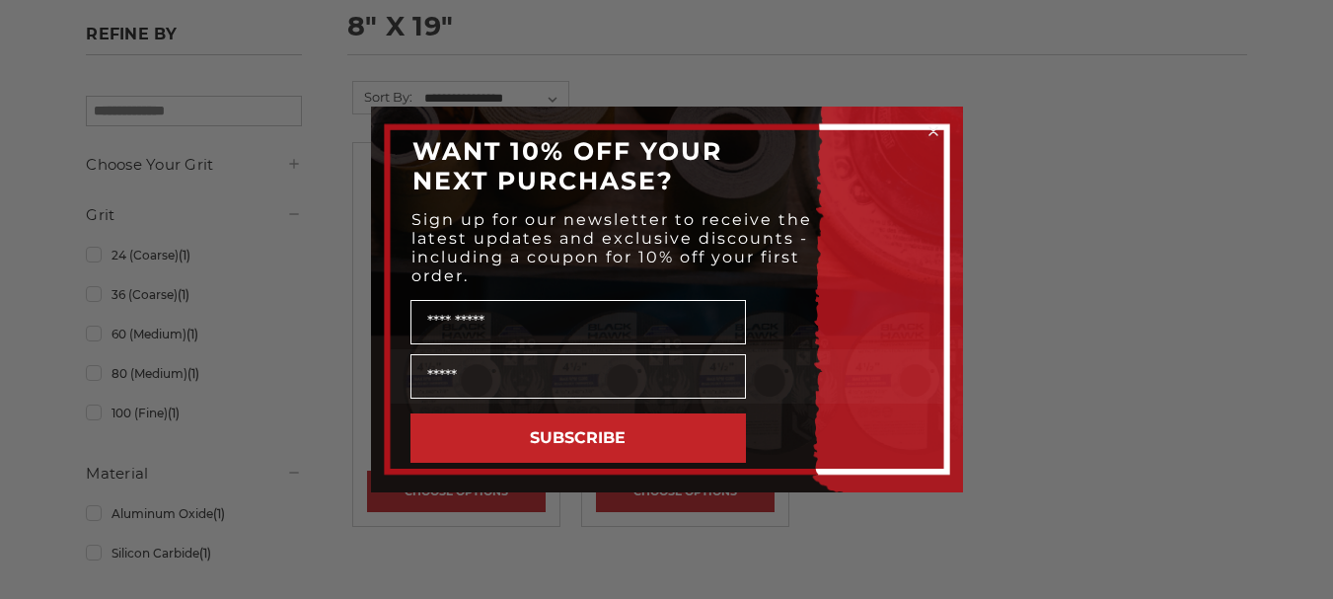
click at [502, 267] on p "Sign up for our newsletter to receive the latest updates and exclusive discount…" at bounding box center [617, 247] width 413 height 75
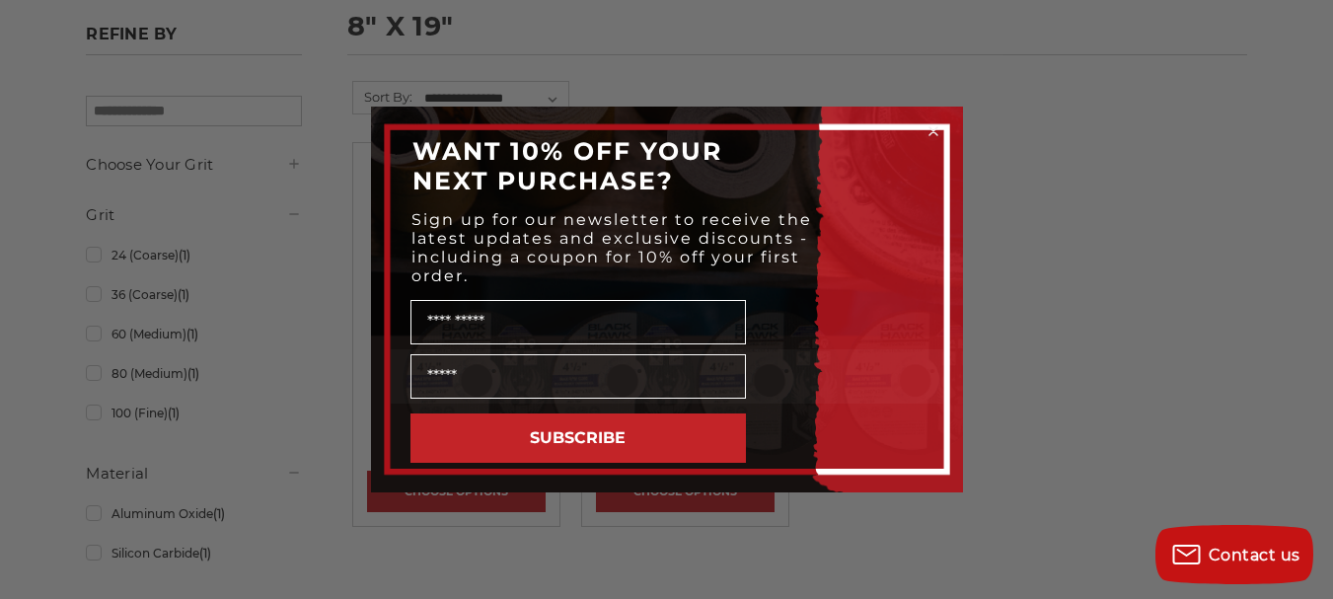
click at [934, 126] on circle "Close dialog" at bounding box center [933, 131] width 19 height 19
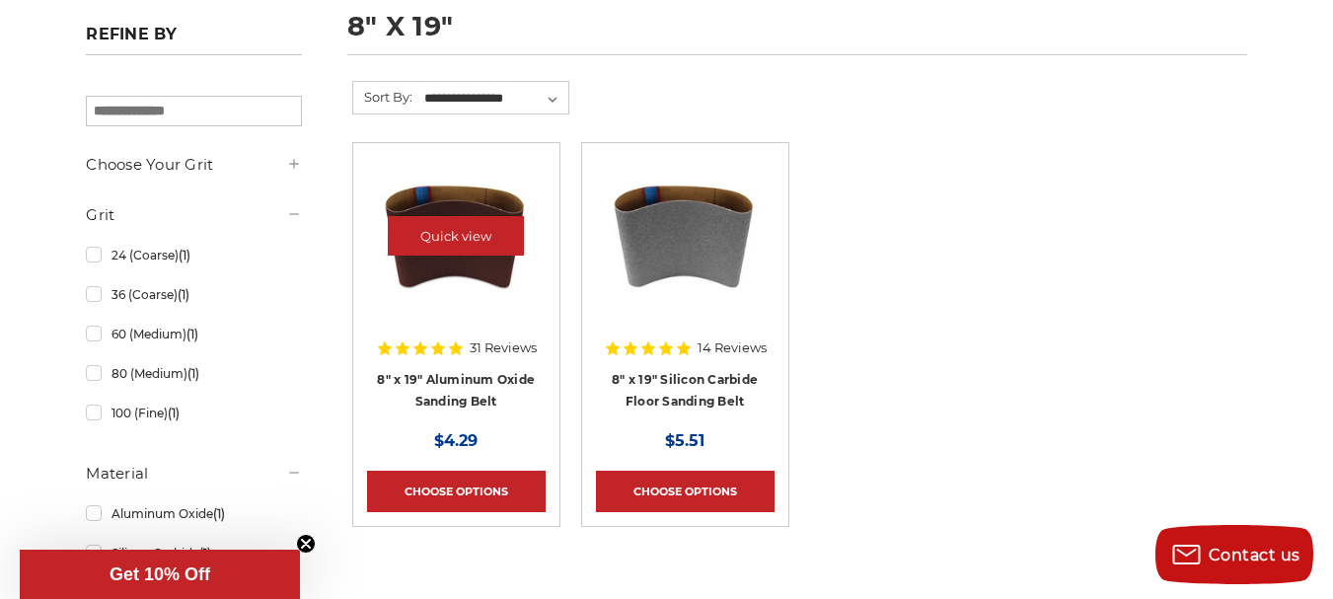
click at [478, 261] on img at bounding box center [456, 236] width 158 height 158
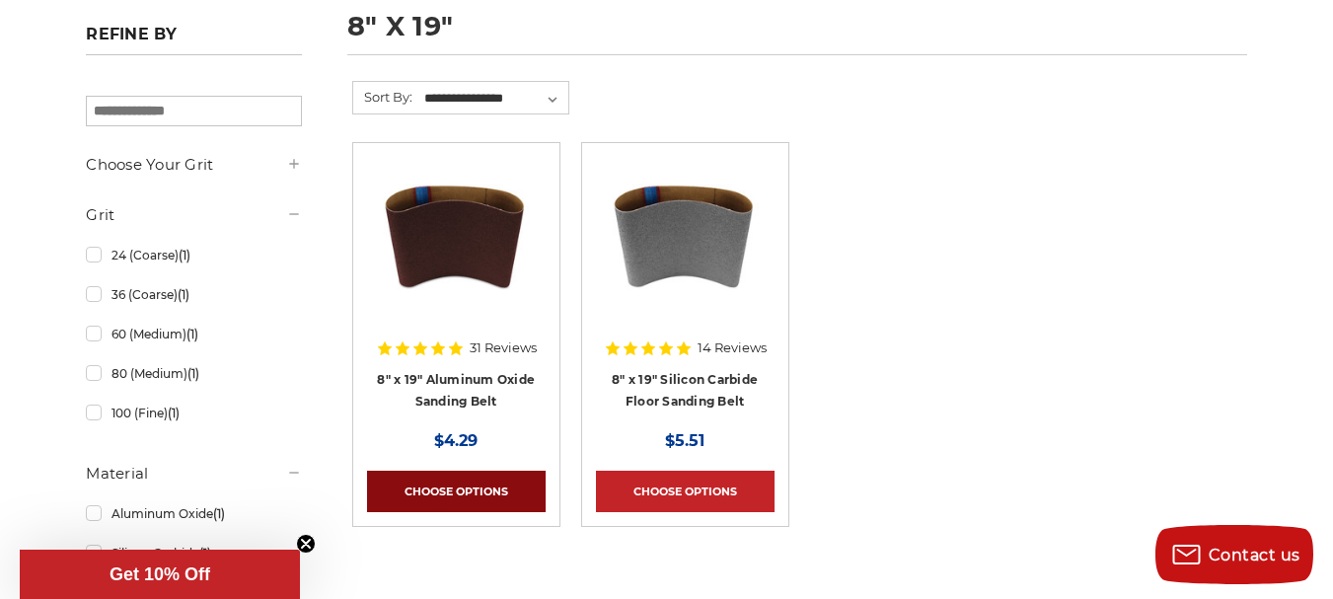
click at [488, 497] on link "Choose Options" at bounding box center [456, 491] width 179 height 41
click at [448, 494] on link "Choose Options" at bounding box center [456, 491] width 179 height 41
click at [446, 486] on link "Choose Options" at bounding box center [456, 491] width 179 height 41
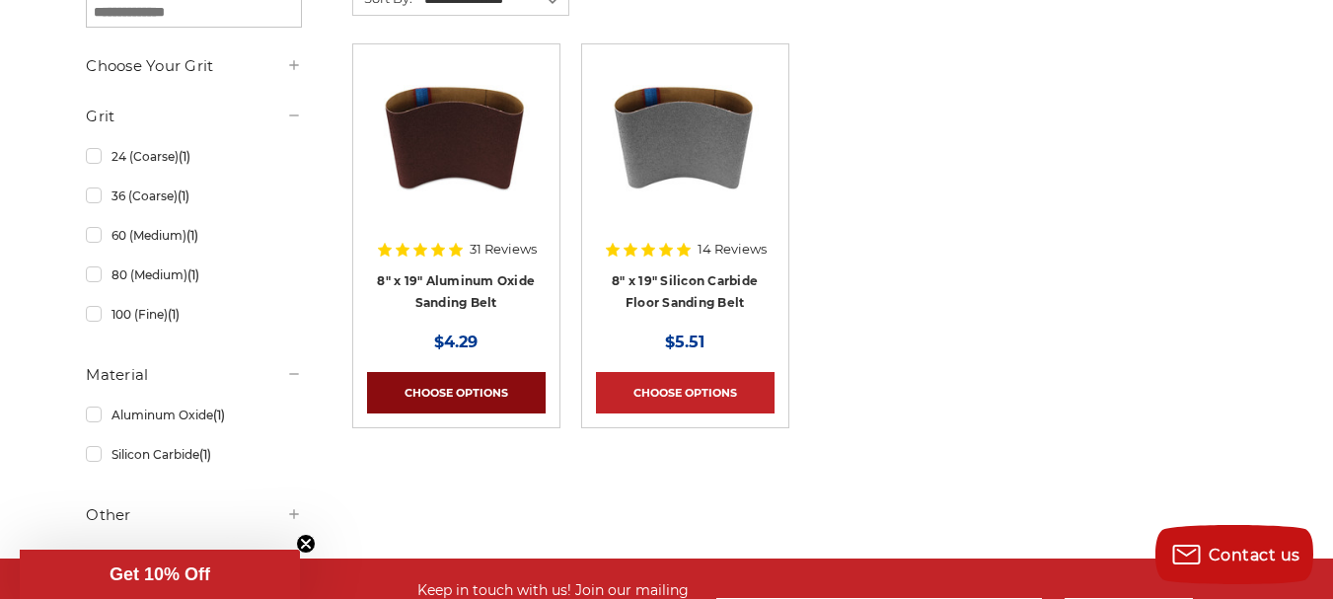
scroll to position [296, 0]
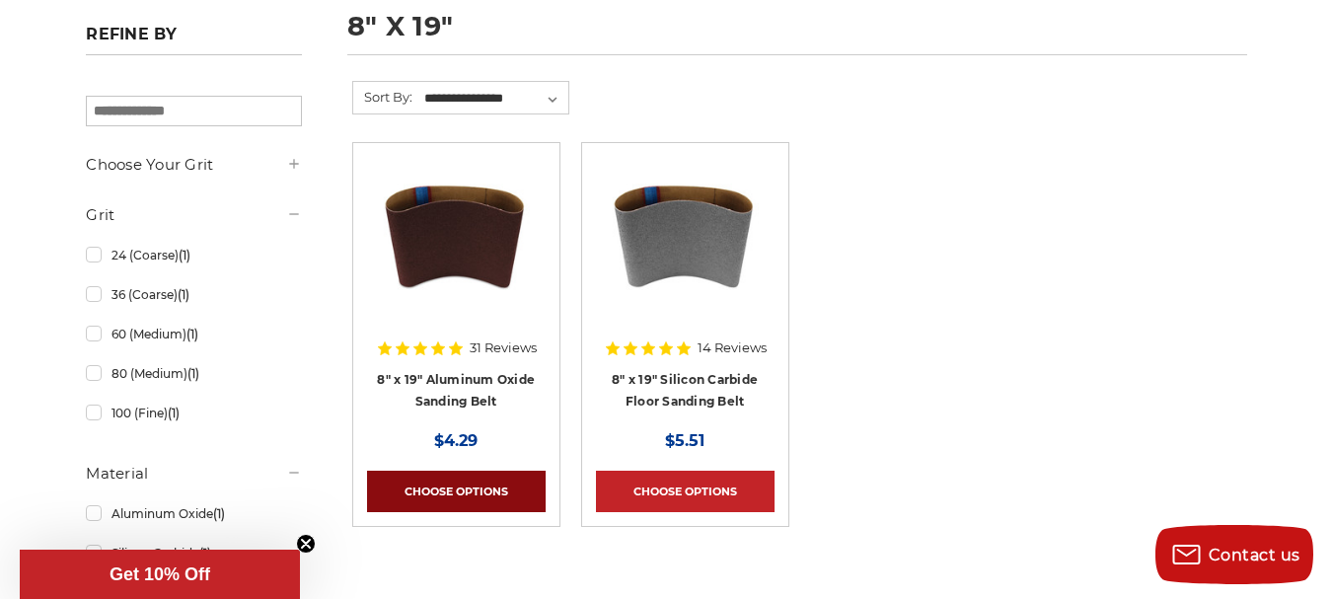
click at [459, 490] on link "Choose Options" at bounding box center [456, 491] width 179 height 41
click at [459, 488] on link "Choose Options" at bounding box center [456, 491] width 179 height 41
click at [458, 488] on link "Choose Options" at bounding box center [456, 491] width 179 height 41
click at [458, 487] on link "Choose Options" at bounding box center [456, 491] width 179 height 41
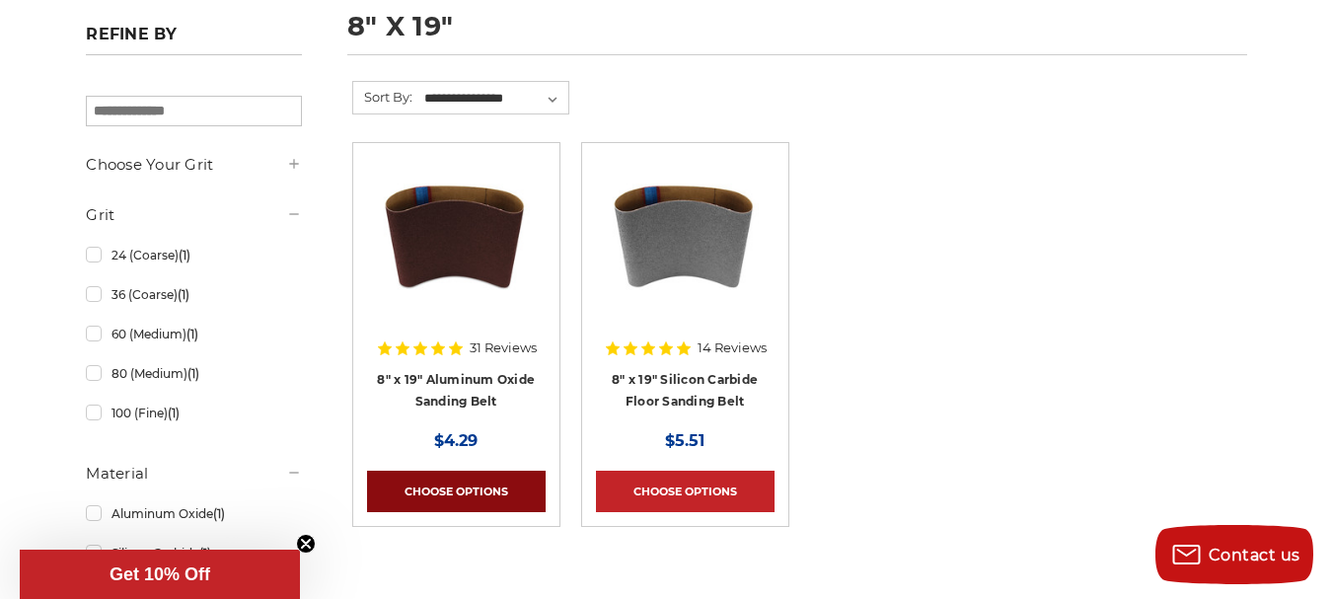
click at [458, 487] on link "Choose Options" at bounding box center [456, 491] width 179 height 41
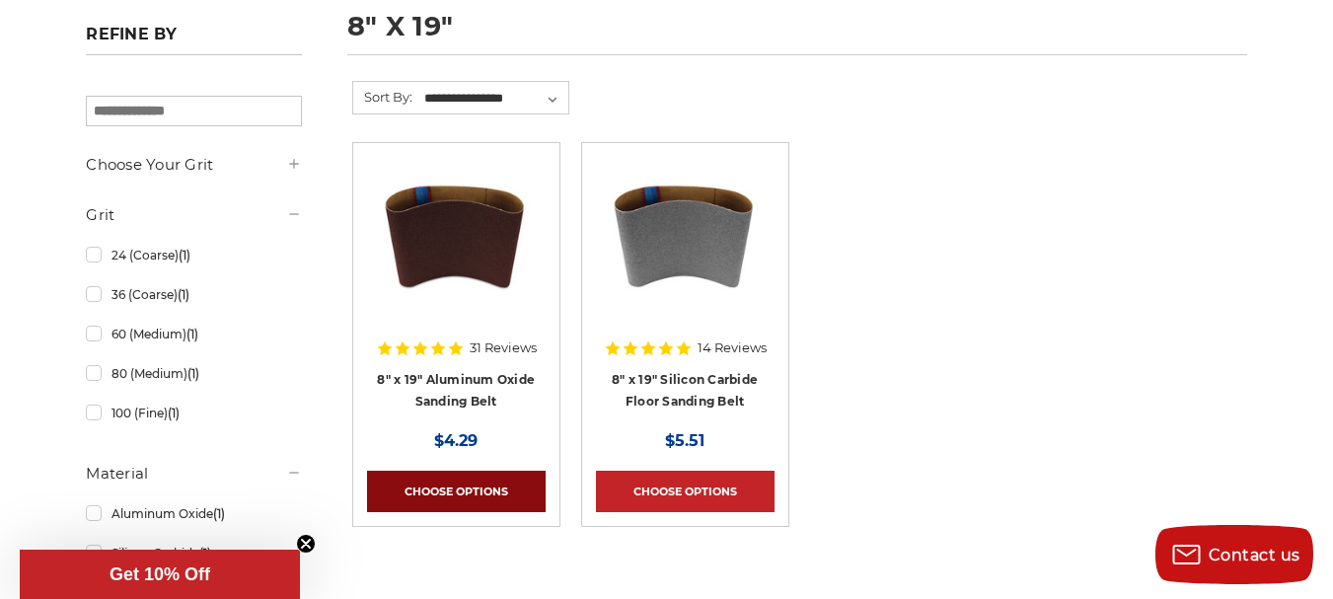
click at [458, 487] on link "Choose Options" at bounding box center [456, 491] width 179 height 41
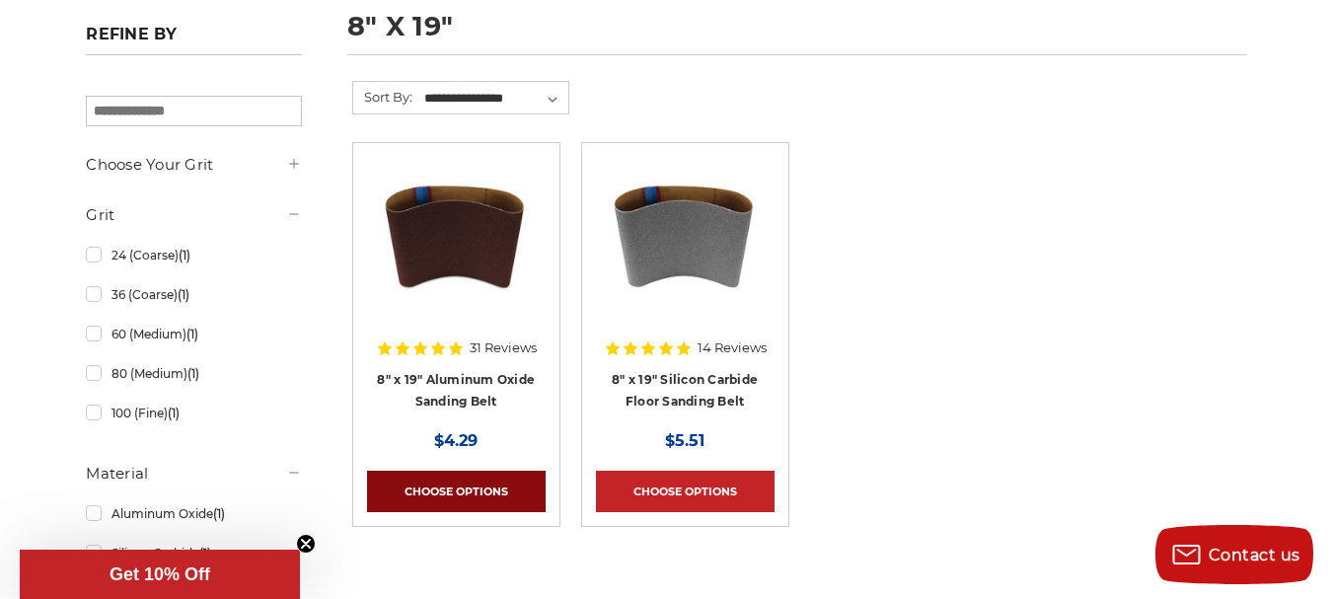
click at [458, 487] on link "Choose Options" at bounding box center [456, 491] width 179 height 41
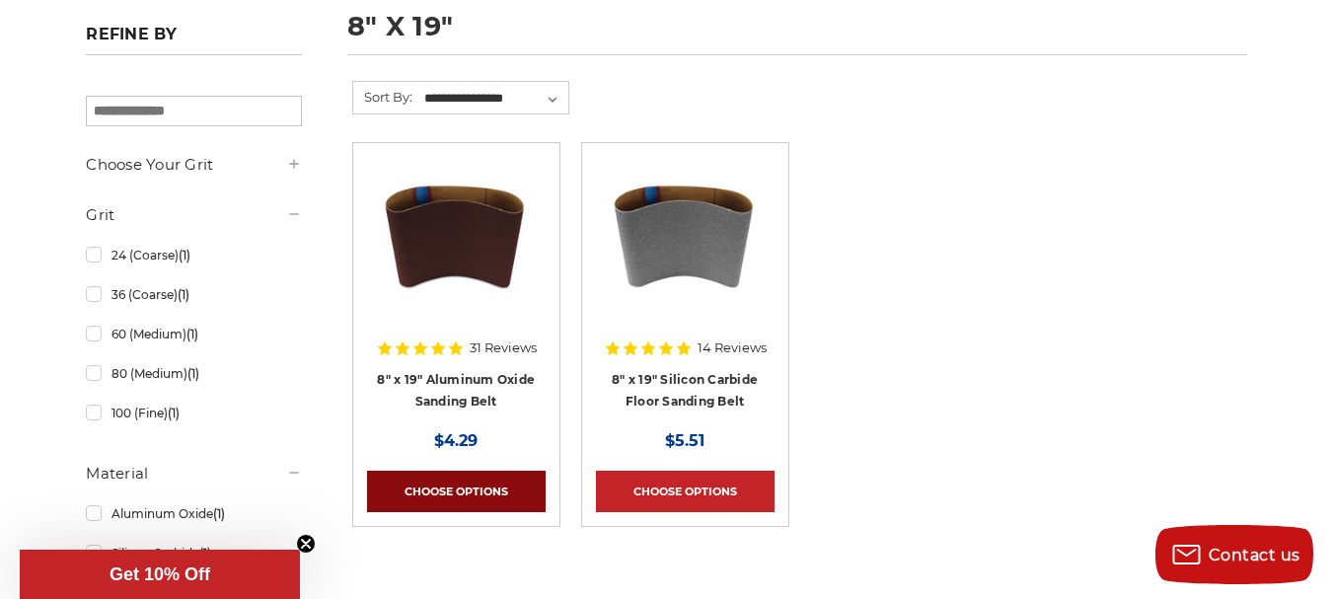
click at [458, 487] on link "Choose Options" at bounding box center [456, 491] width 179 height 41
click at [457, 487] on link "Choose Options" at bounding box center [456, 491] width 179 height 41
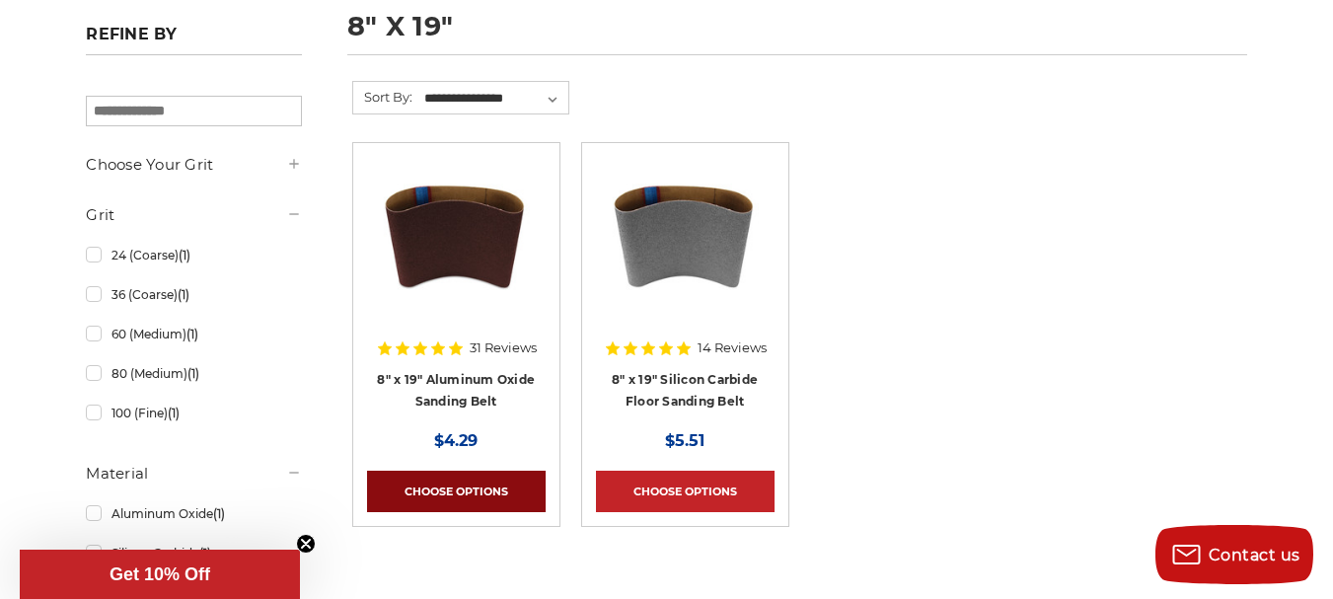
click at [457, 487] on link "Choose Options" at bounding box center [456, 491] width 179 height 41
click at [454, 487] on link "Choose Options" at bounding box center [456, 491] width 179 height 41
click at [453, 487] on link "Choose Options" at bounding box center [456, 491] width 179 height 41
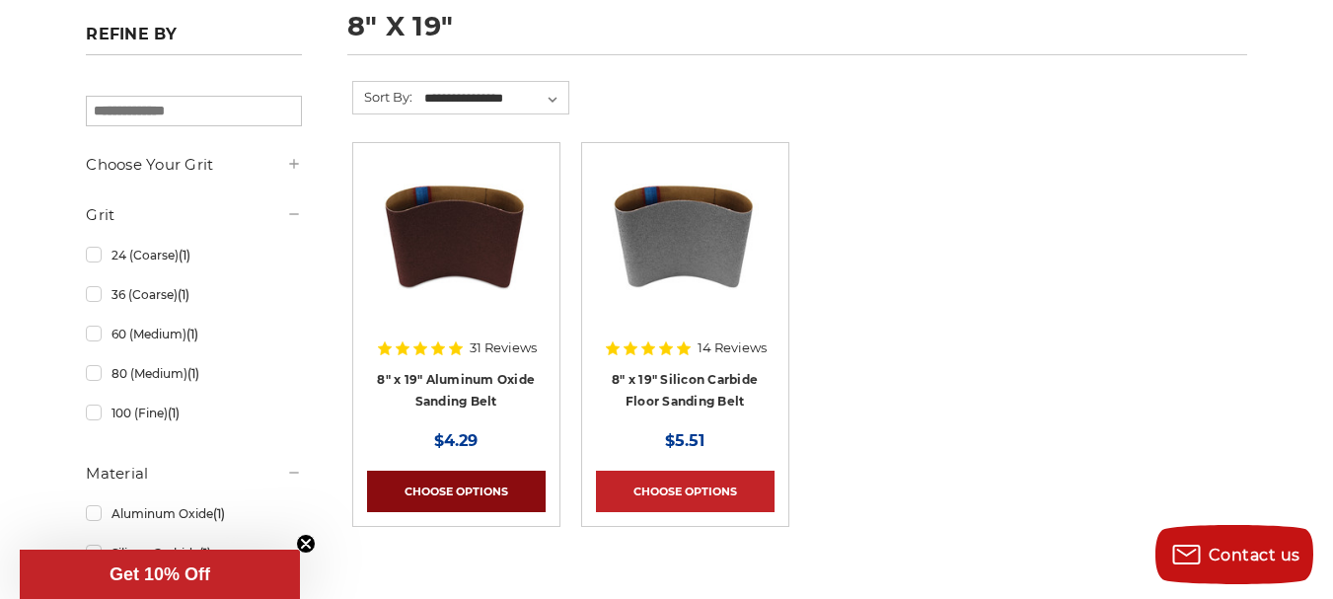
click at [450, 487] on link "Choose Options" at bounding box center [456, 491] width 179 height 41
click at [449, 488] on link "Choose Options" at bounding box center [456, 491] width 179 height 41
click at [447, 489] on link "Choose Options" at bounding box center [456, 491] width 179 height 41
click at [446, 489] on link "Choose Options" at bounding box center [456, 491] width 179 height 41
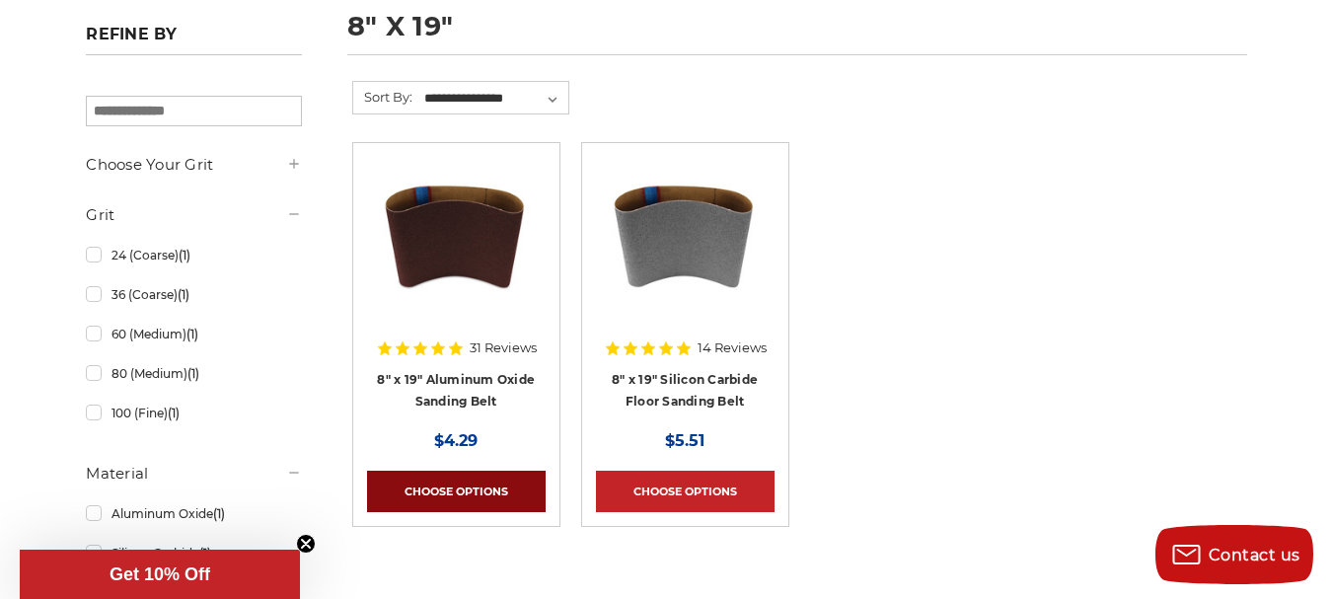
click at [446, 490] on link "Choose Options" at bounding box center [456, 491] width 179 height 41
click at [448, 490] on link "Choose Options" at bounding box center [456, 491] width 179 height 41
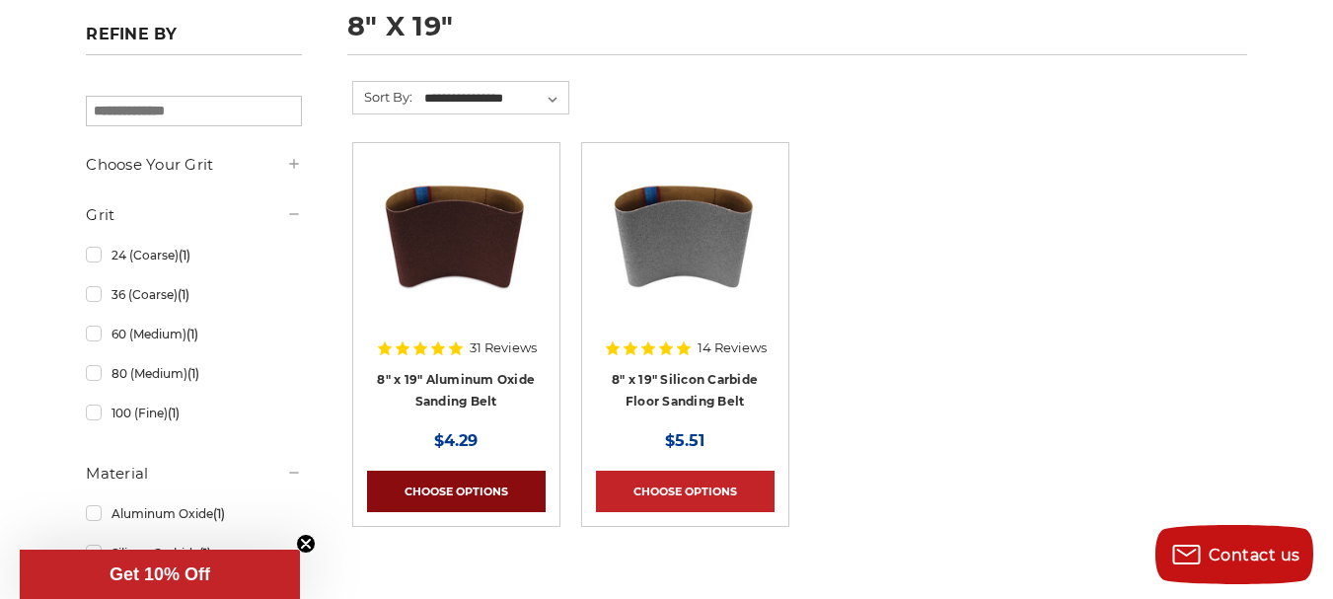
click at [448, 490] on link "Choose Options" at bounding box center [456, 491] width 179 height 41
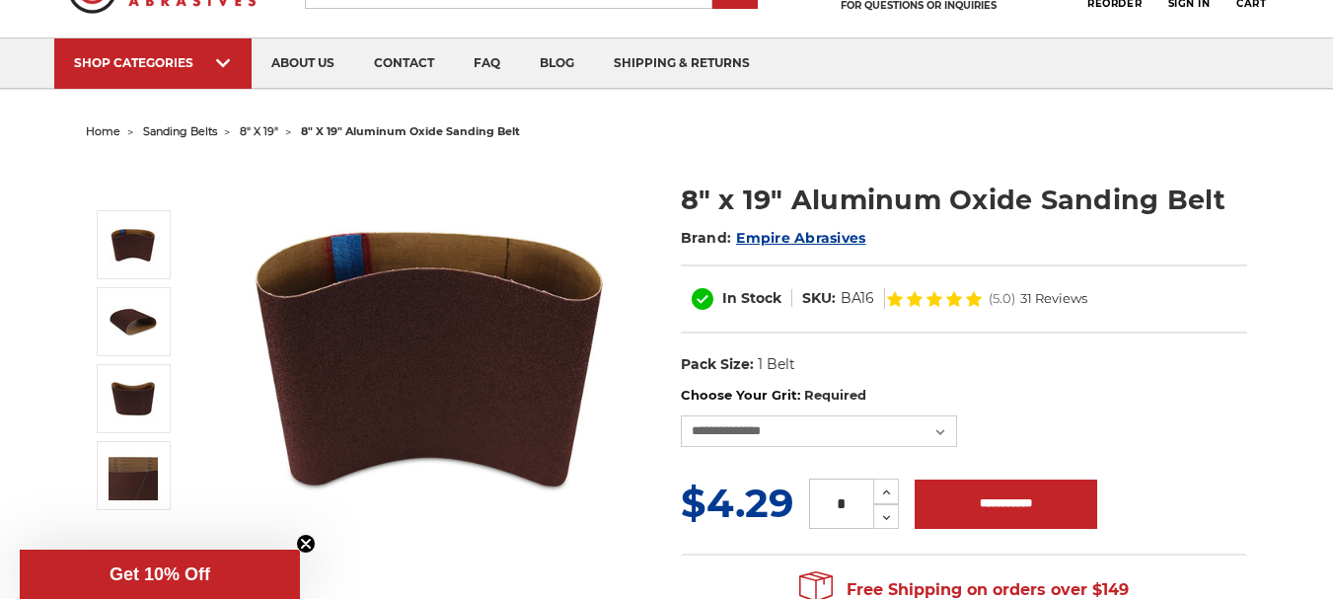
scroll to position [296, 0]
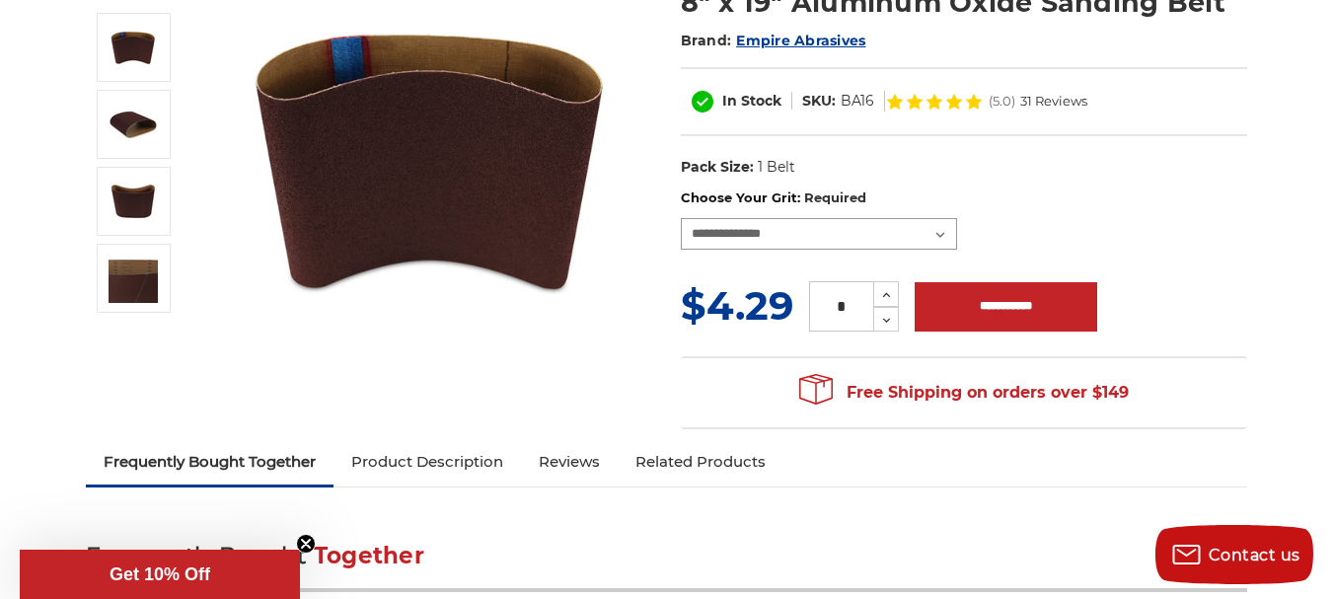
click at [796, 234] on select "**********" at bounding box center [819, 234] width 276 height 32
click at [1168, 165] on dl "UPC: Pack Size: 1 Belt Material: Aluminum Oxide" at bounding box center [964, 167] width 566 height 41
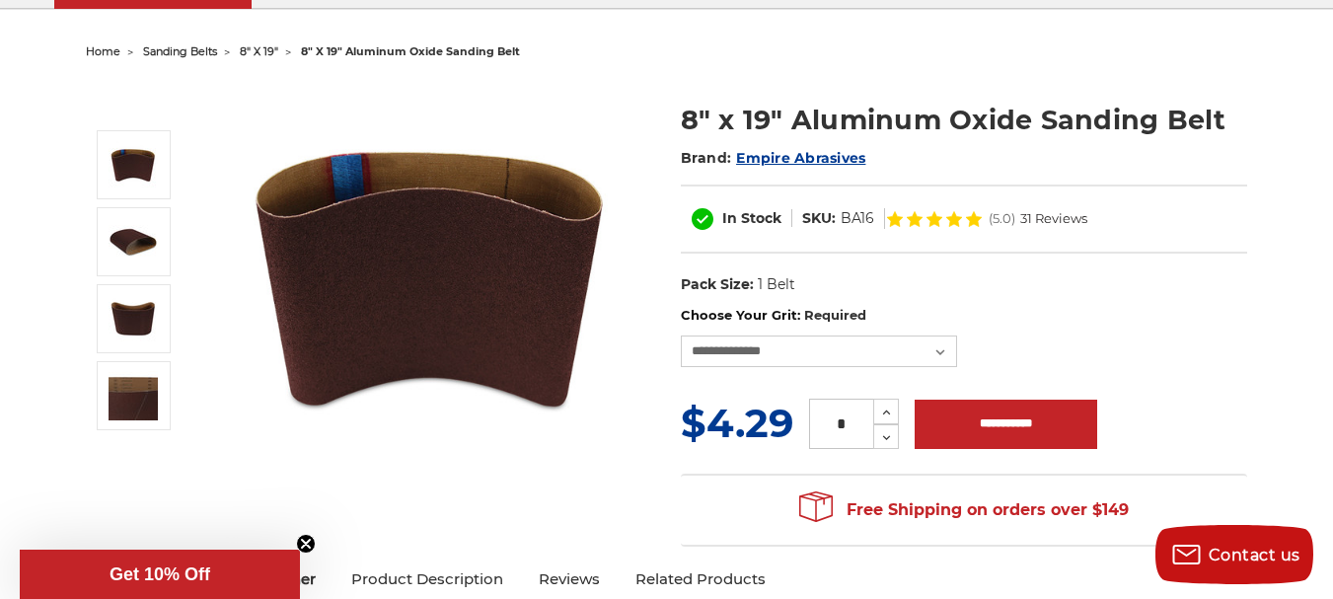
scroll to position [0, 0]
